Goal: Navigation & Orientation: Find specific page/section

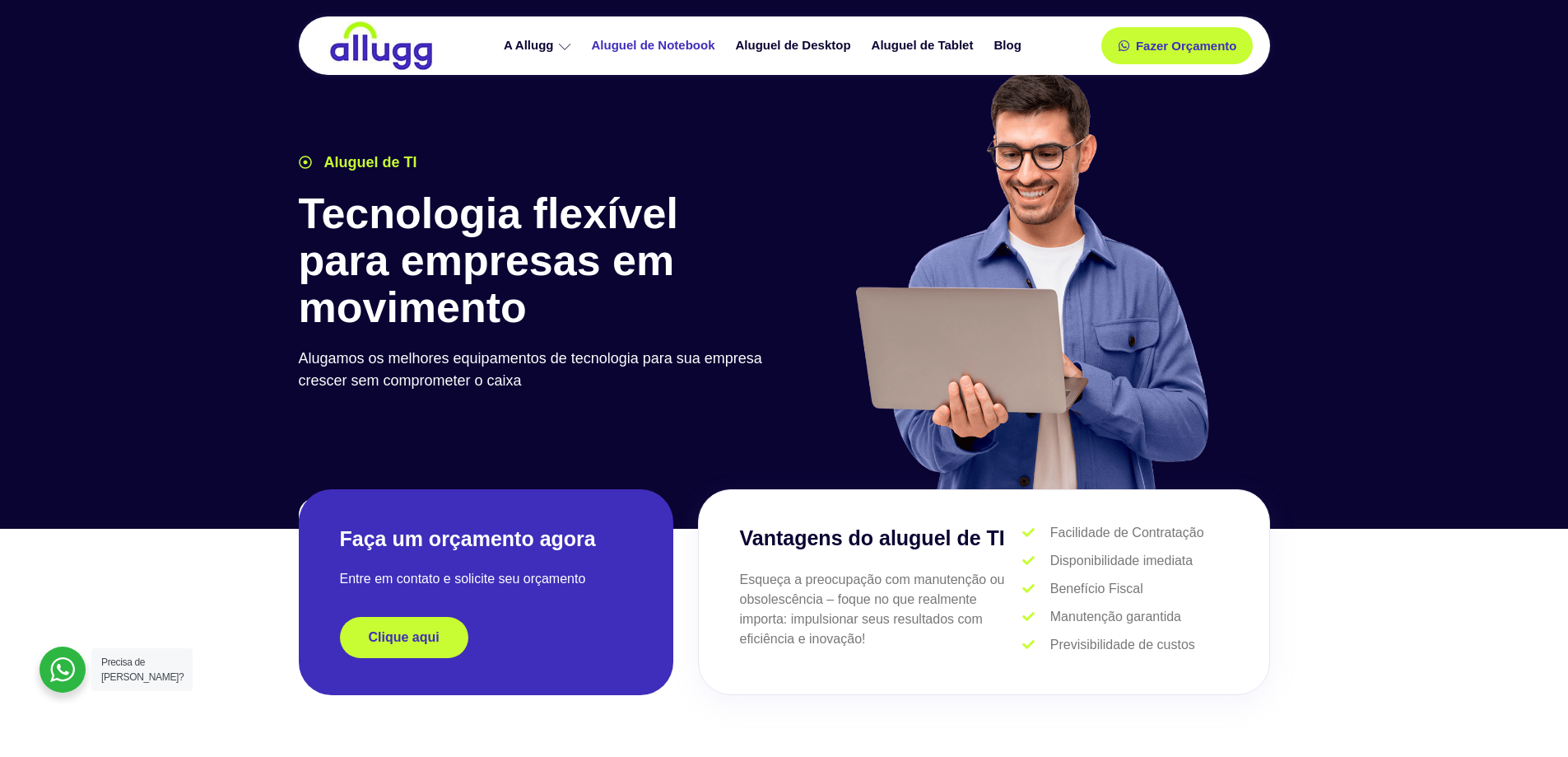
click at [650, 49] on link "Aluguel de Notebook" at bounding box center [655, 45] width 144 height 28
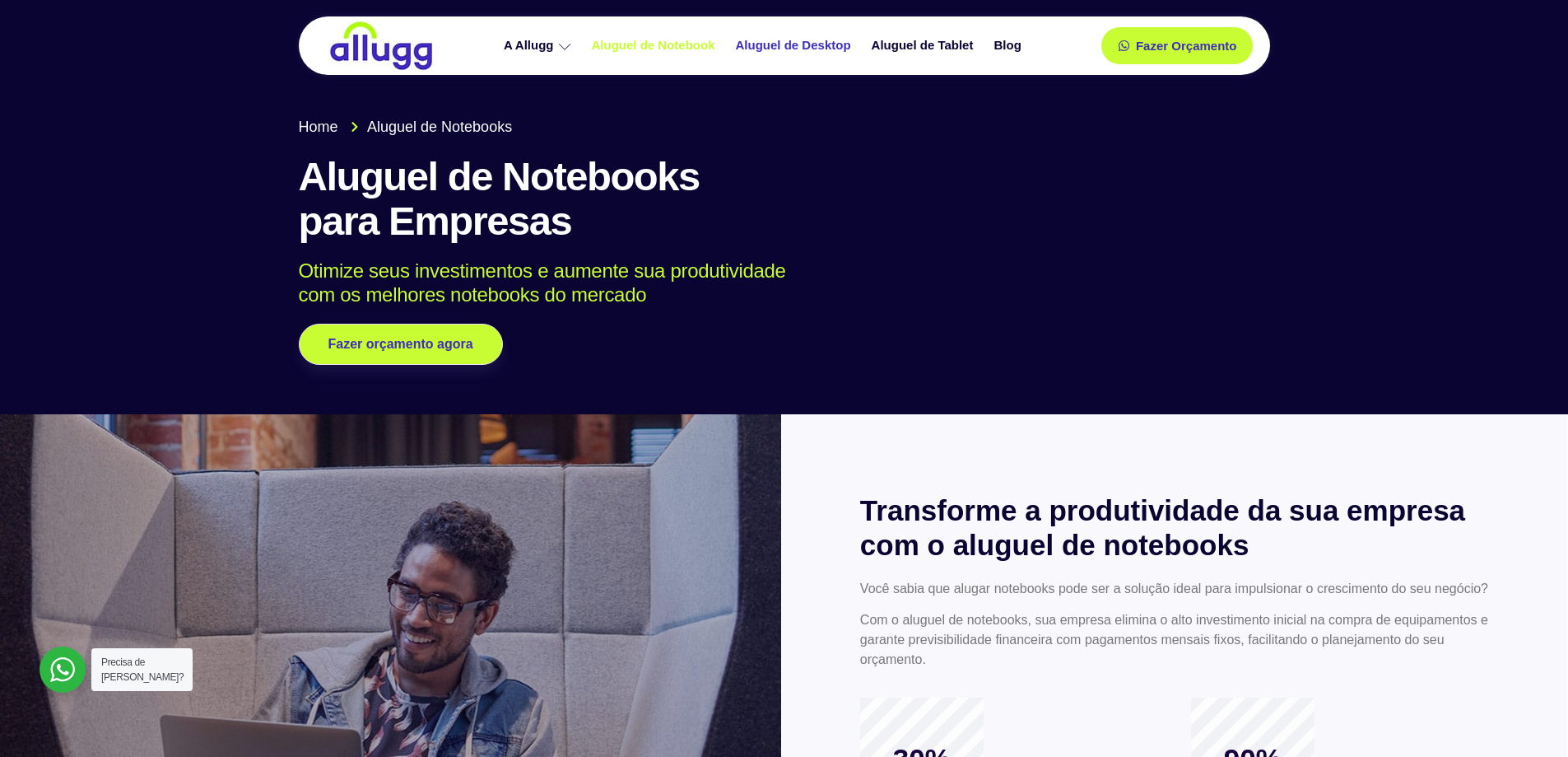
click at [787, 38] on link "Aluguel de Desktop" at bounding box center [795, 45] width 136 height 28
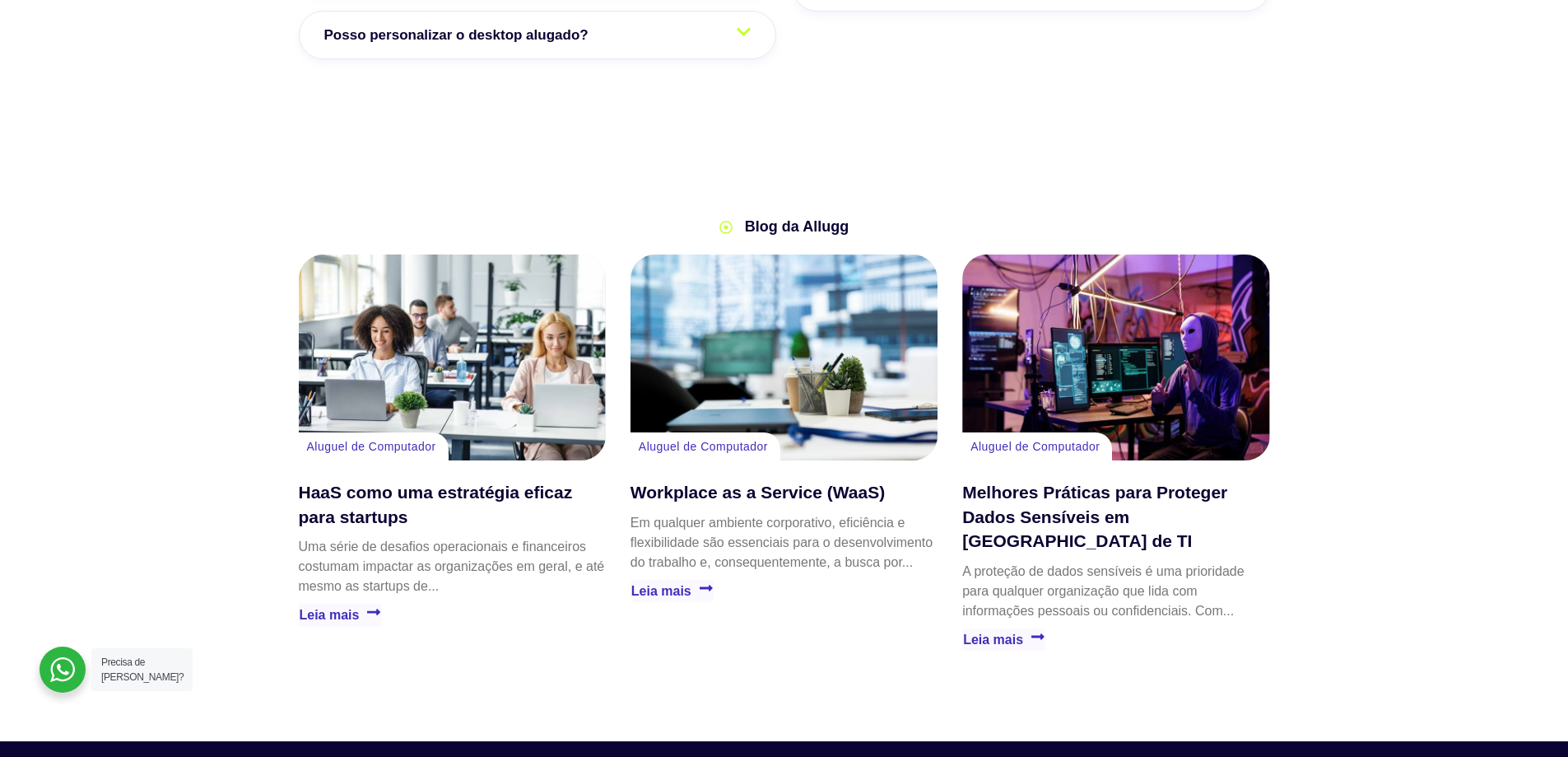
scroll to position [2666, 0]
